Goal: Information Seeking & Learning: Learn about a topic

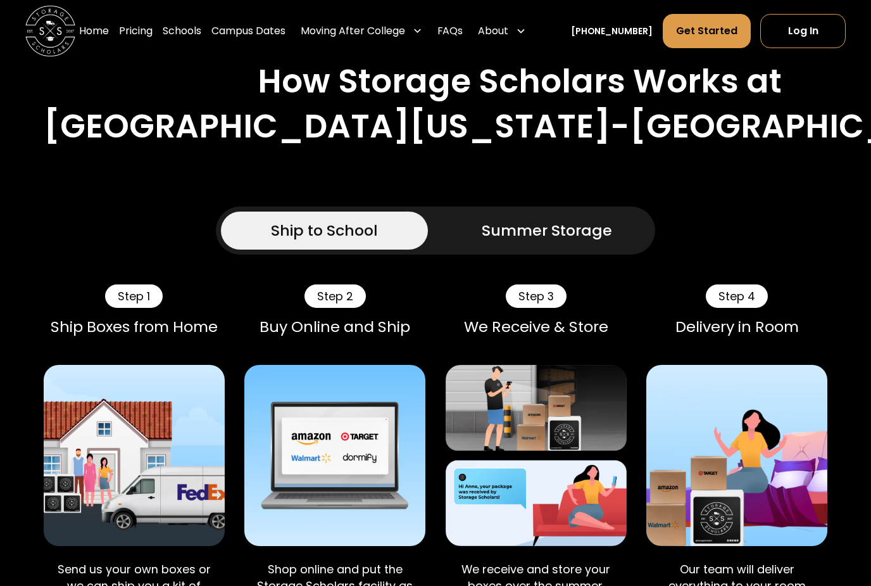
scroll to position [893, 0]
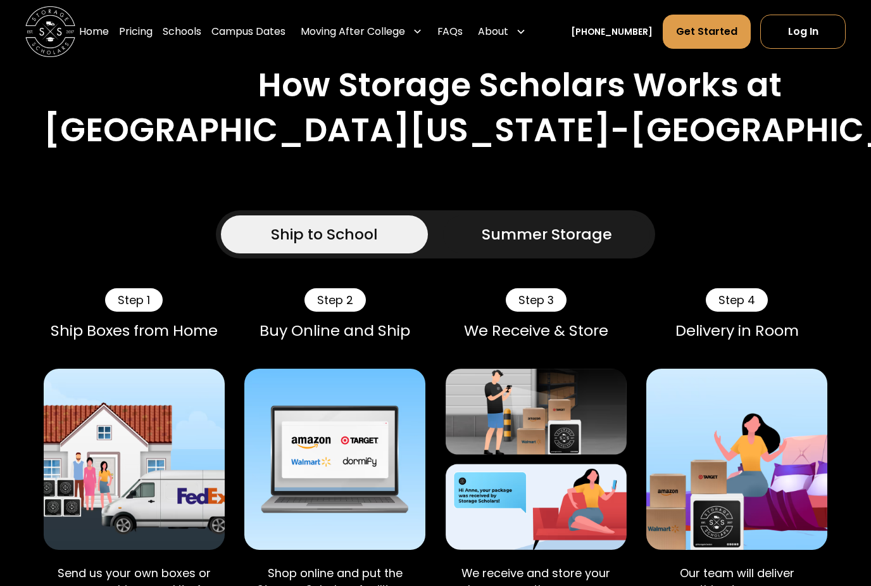
click at [563, 223] on div "Summer Storage" at bounding box center [547, 234] width 130 height 23
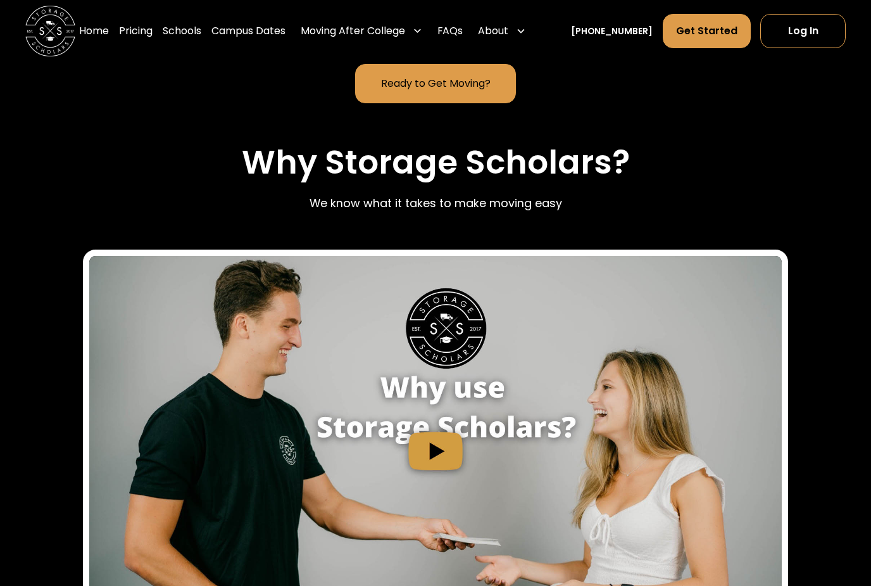
scroll to position [1578, 0]
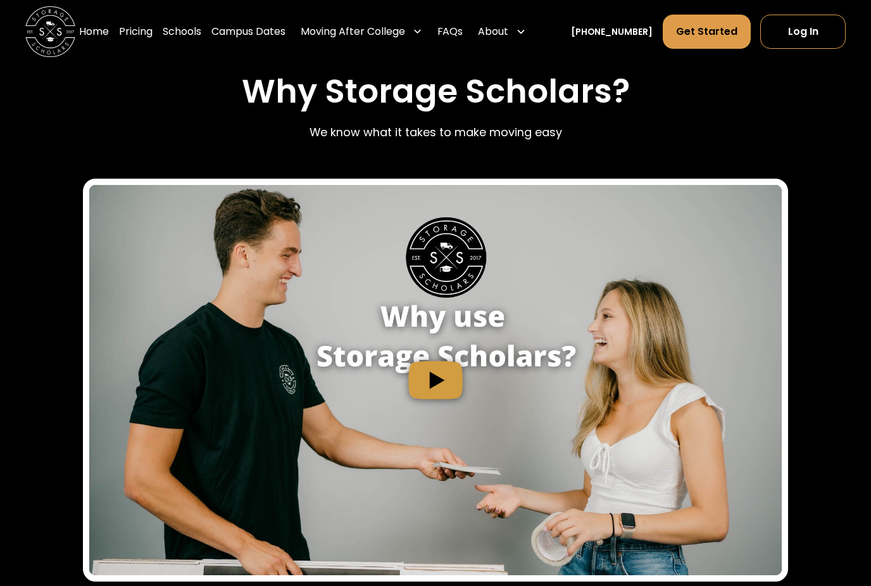
click at [441, 401] on img "open lightbox" at bounding box center [436, 380] width 694 height 390
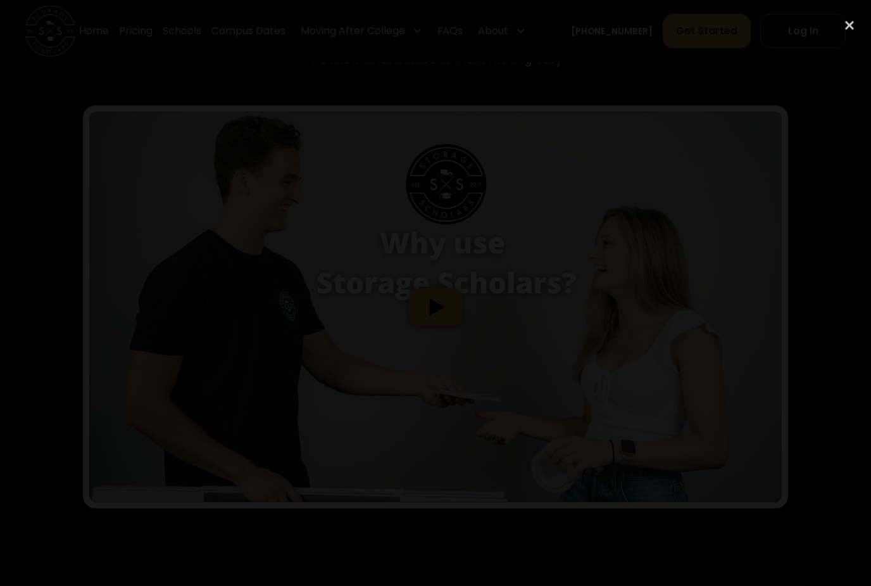
scroll to position [1651, 0]
click at [711, 35] on div at bounding box center [435, 293] width 871 height 562
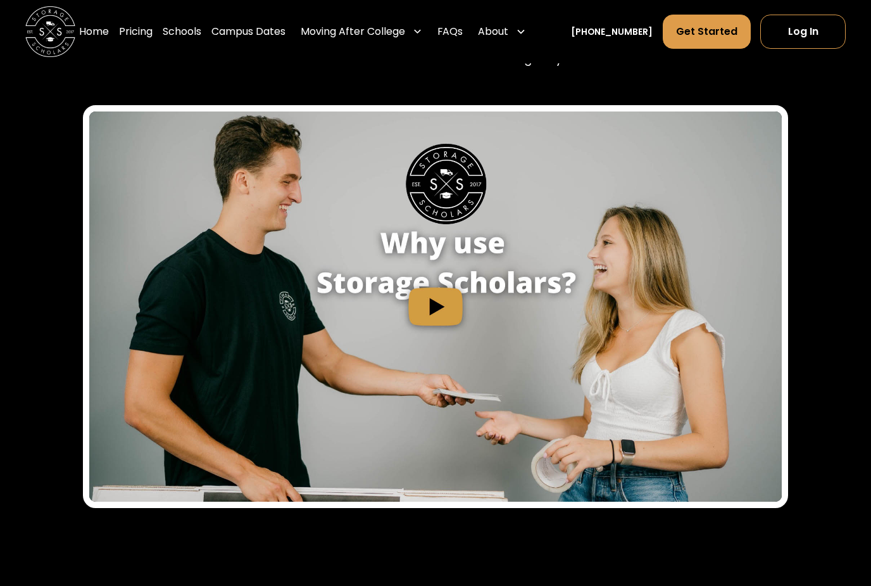
click at [403, 296] on img "open lightbox" at bounding box center [436, 306] width 694 height 390
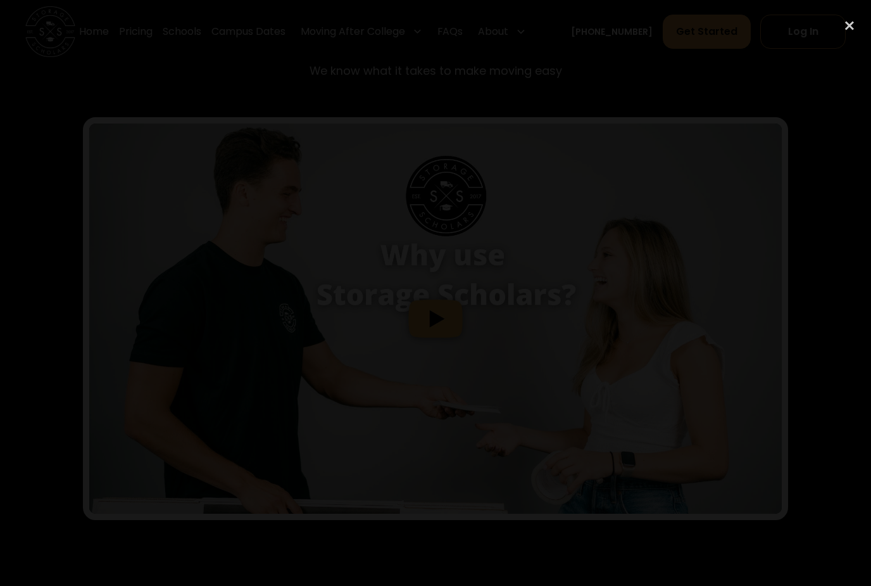
scroll to position [1635, 0]
click at [849, 19] on div "close lightbox" at bounding box center [849, 26] width 43 height 28
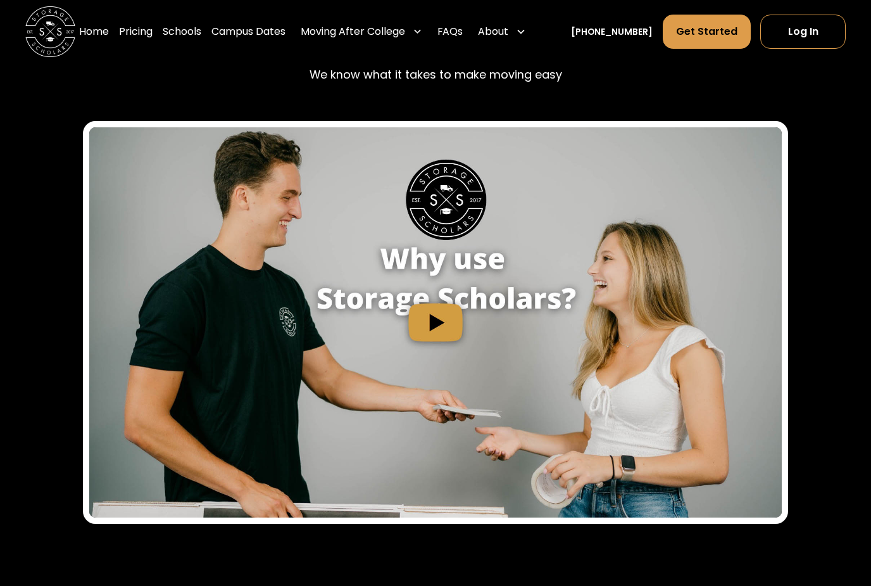
click at [463, 32] on link "FAQs" at bounding box center [450, 31] width 25 height 35
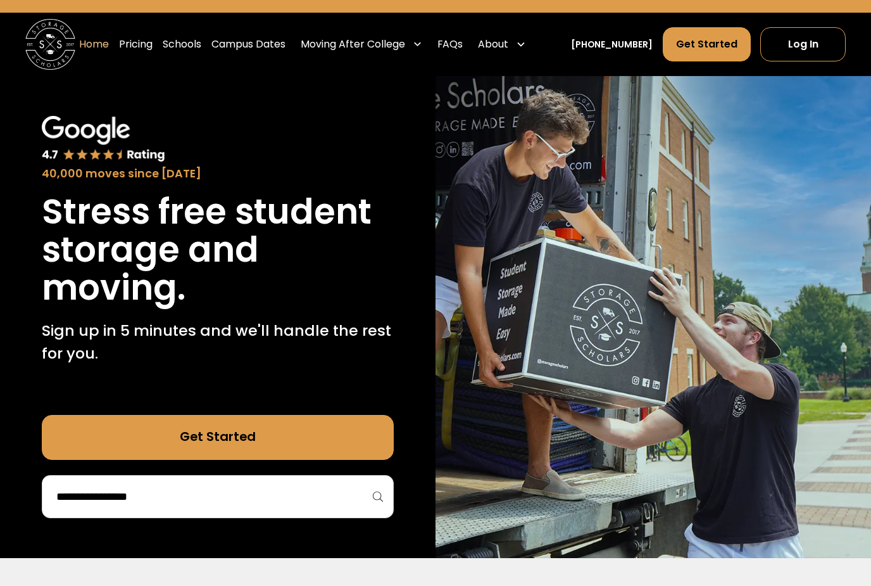
scroll to position [29, 0]
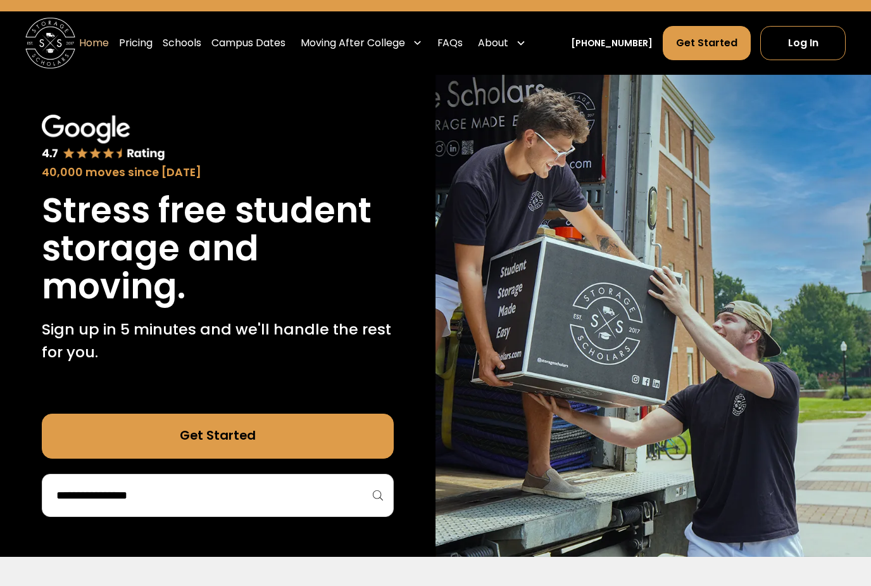
click at [153, 39] on link "Pricing" at bounding box center [136, 42] width 34 height 35
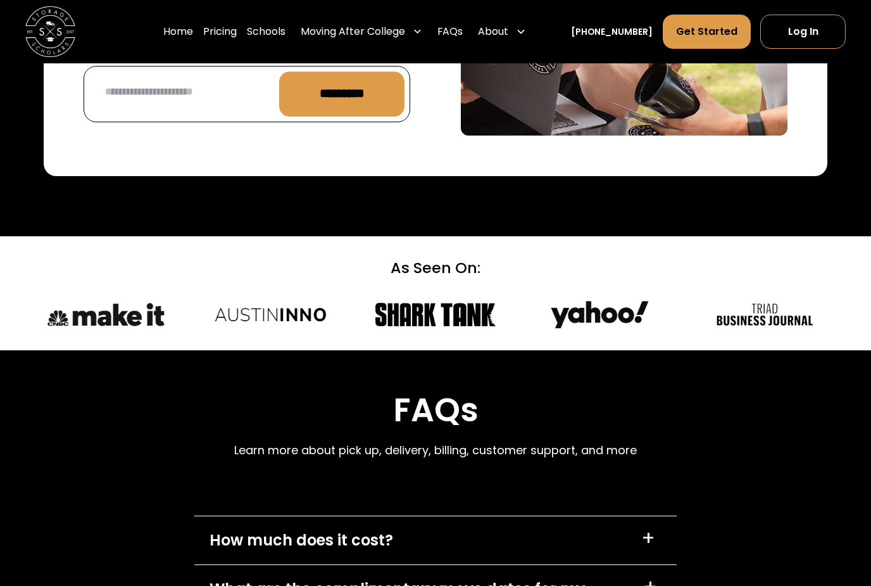
scroll to position [5428, 0]
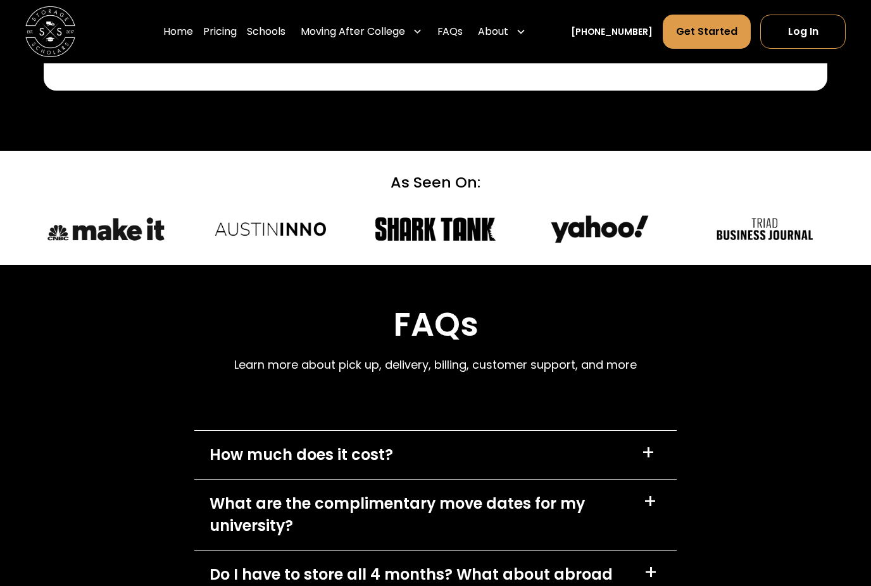
click at [639, 431] on div "How much does it cost? +" at bounding box center [435, 455] width 483 height 48
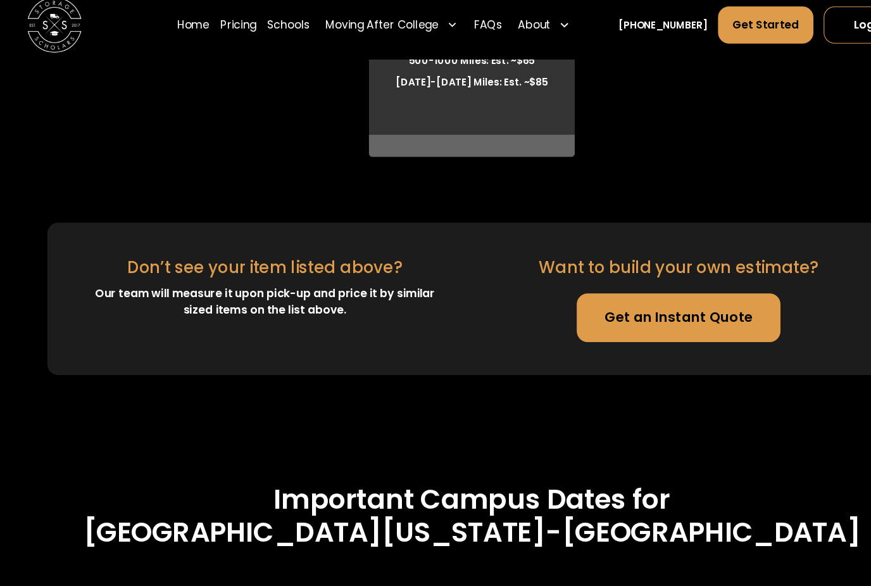
scroll to position [4034, 0]
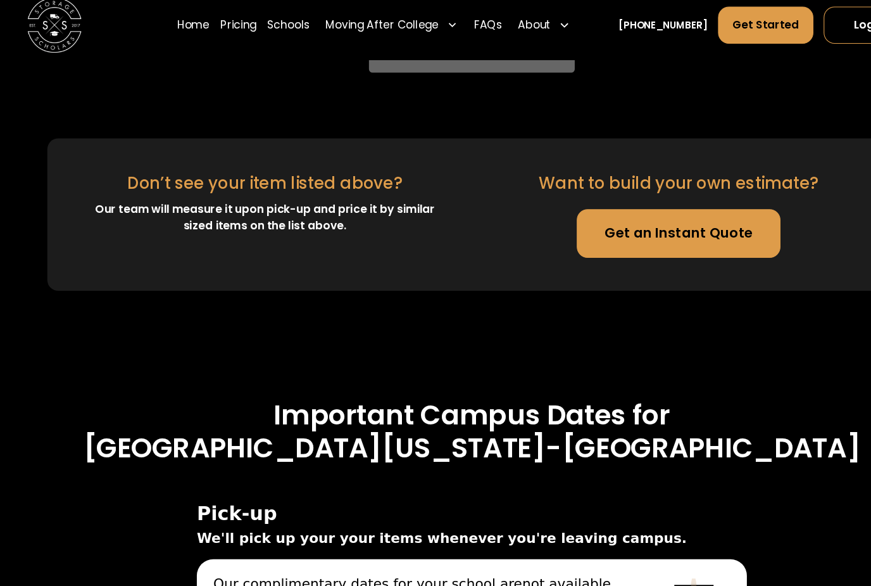
click at [637, 206] on link "Get an Instant Quote" at bounding box center [627, 223] width 188 height 45
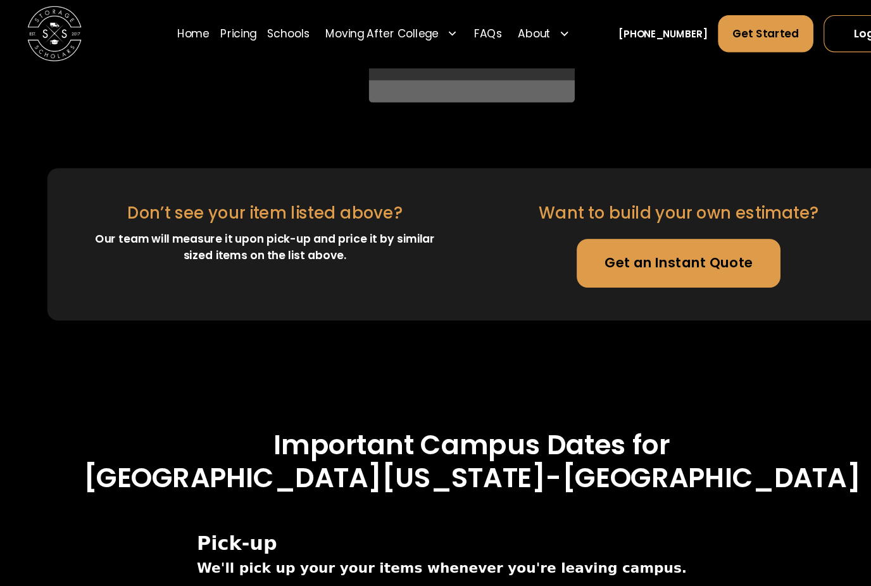
scroll to position [3984, 0]
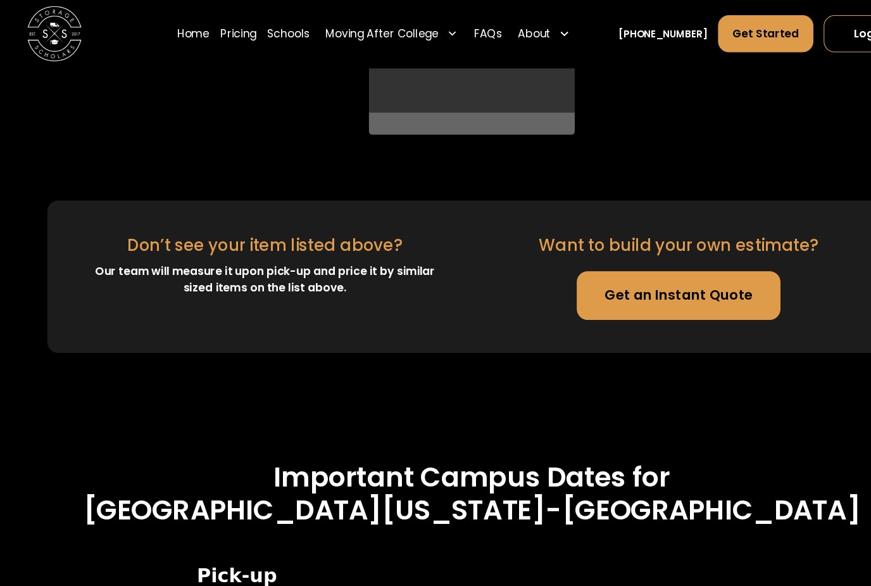
click at [405, 30] on div "Moving After College" at bounding box center [353, 31] width 105 height 15
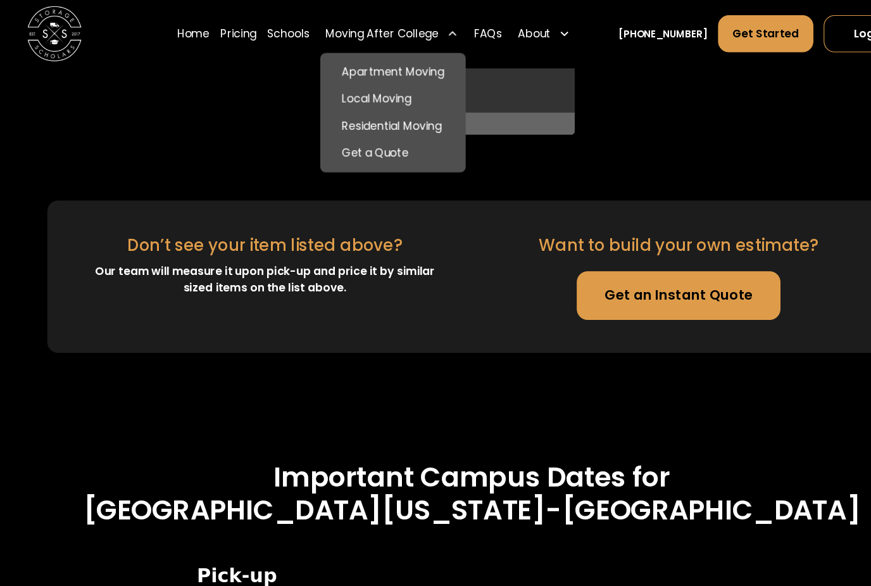
click at [463, 30] on link "FAQs" at bounding box center [450, 31] width 25 height 35
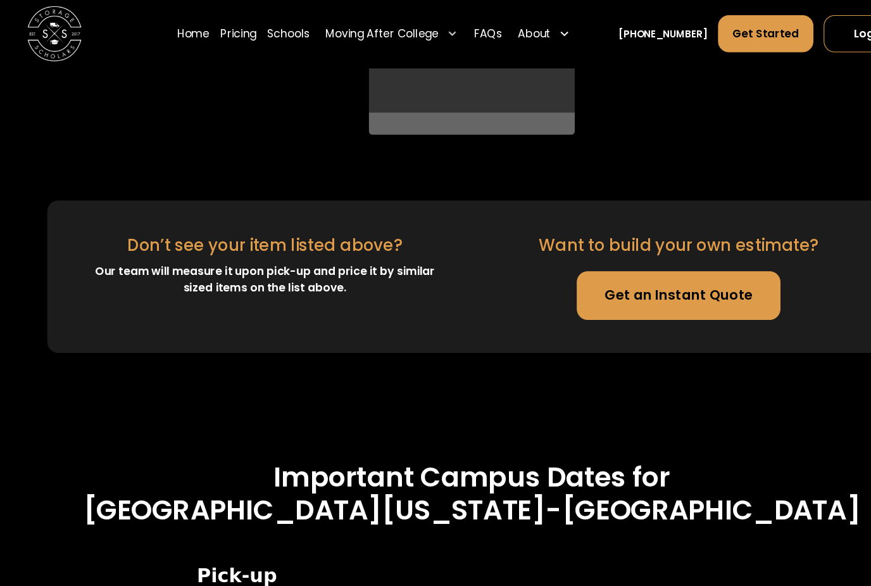
click at [578, 0] on div "Home Pricing Schools Moving After College Apartment Moving Local Moving Residen…" at bounding box center [435, 31] width 821 height 63
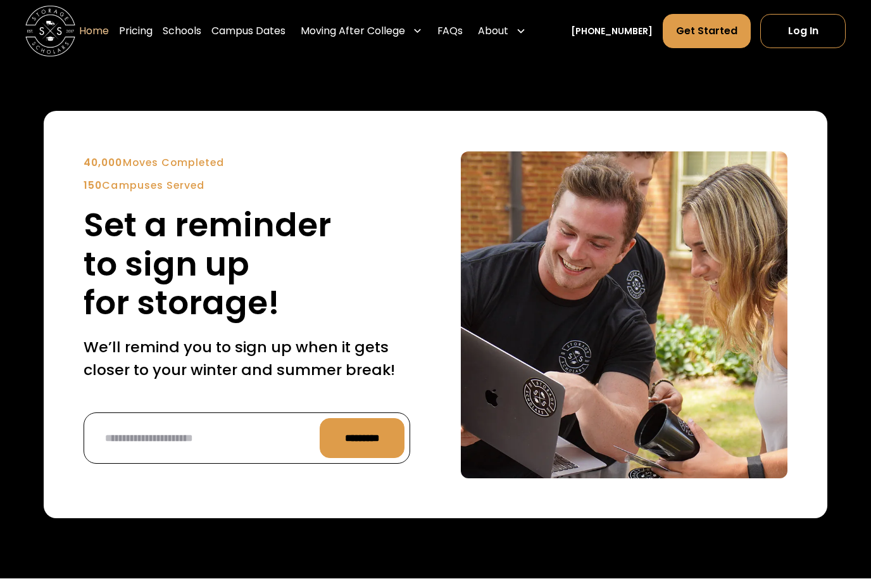
scroll to position [2843, 0]
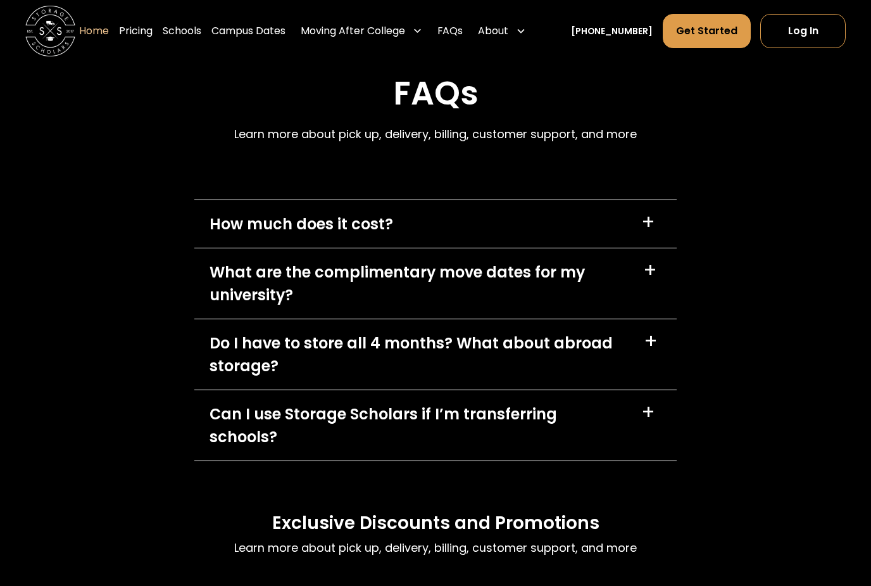
click at [650, 248] on div "How much does it cost? +" at bounding box center [435, 225] width 483 height 48
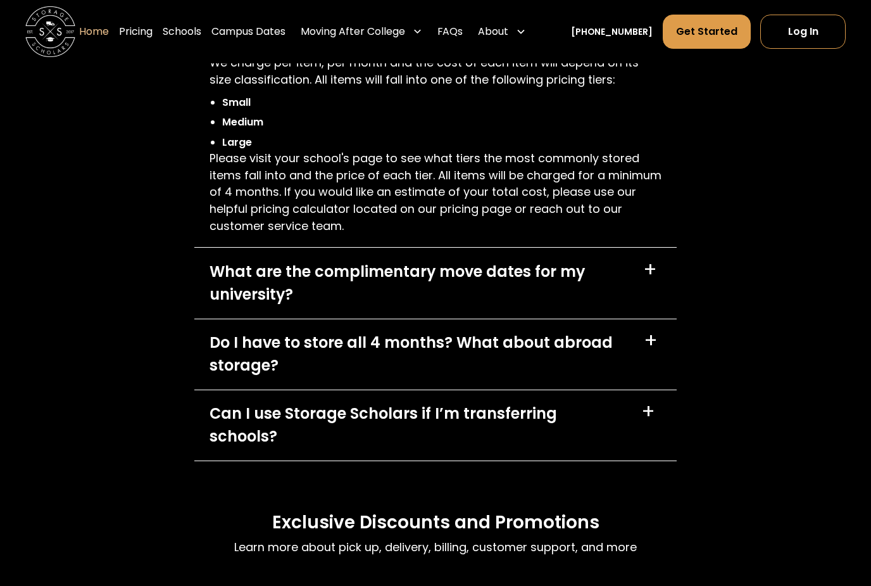
scroll to position [3709, 0]
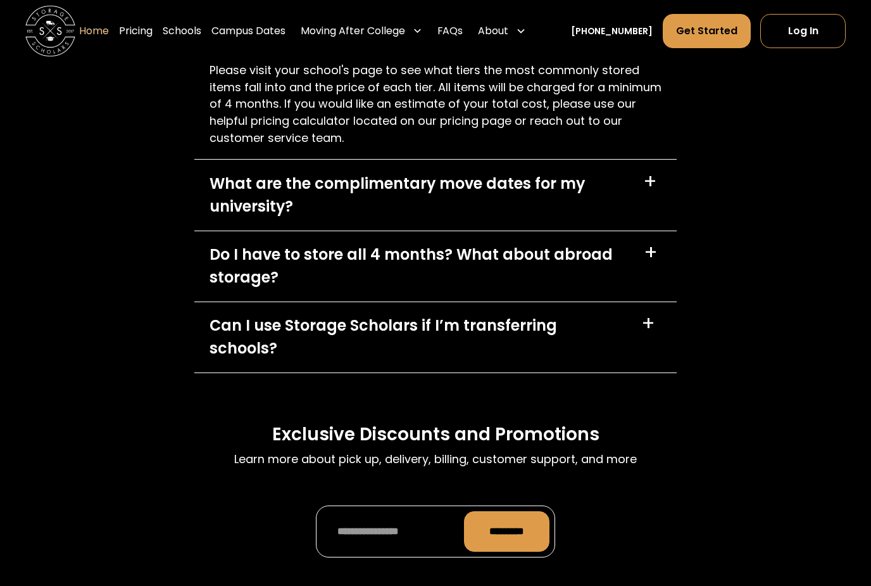
click at [644, 256] on div "+" at bounding box center [651, 254] width 14 height 20
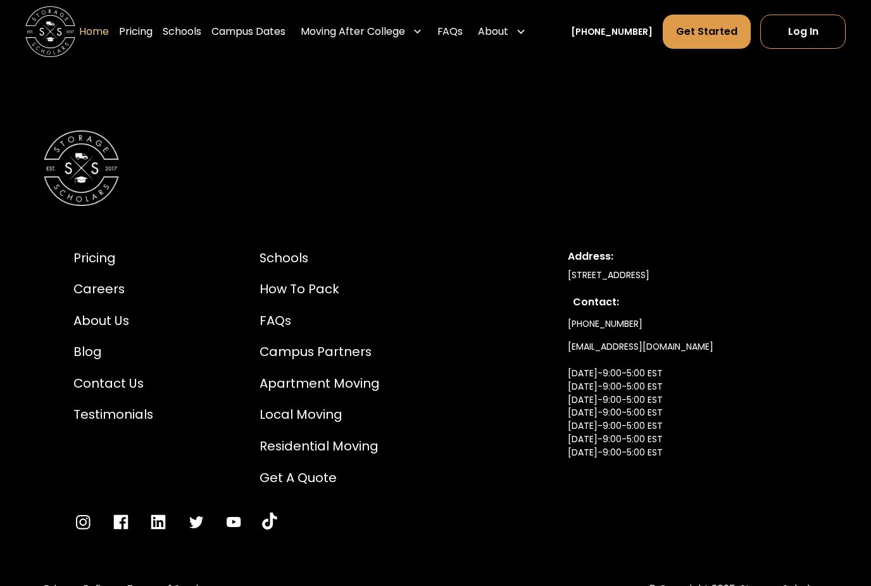
scroll to position [4456, 0]
